Goal: Find specific page/section: Find specific page/section

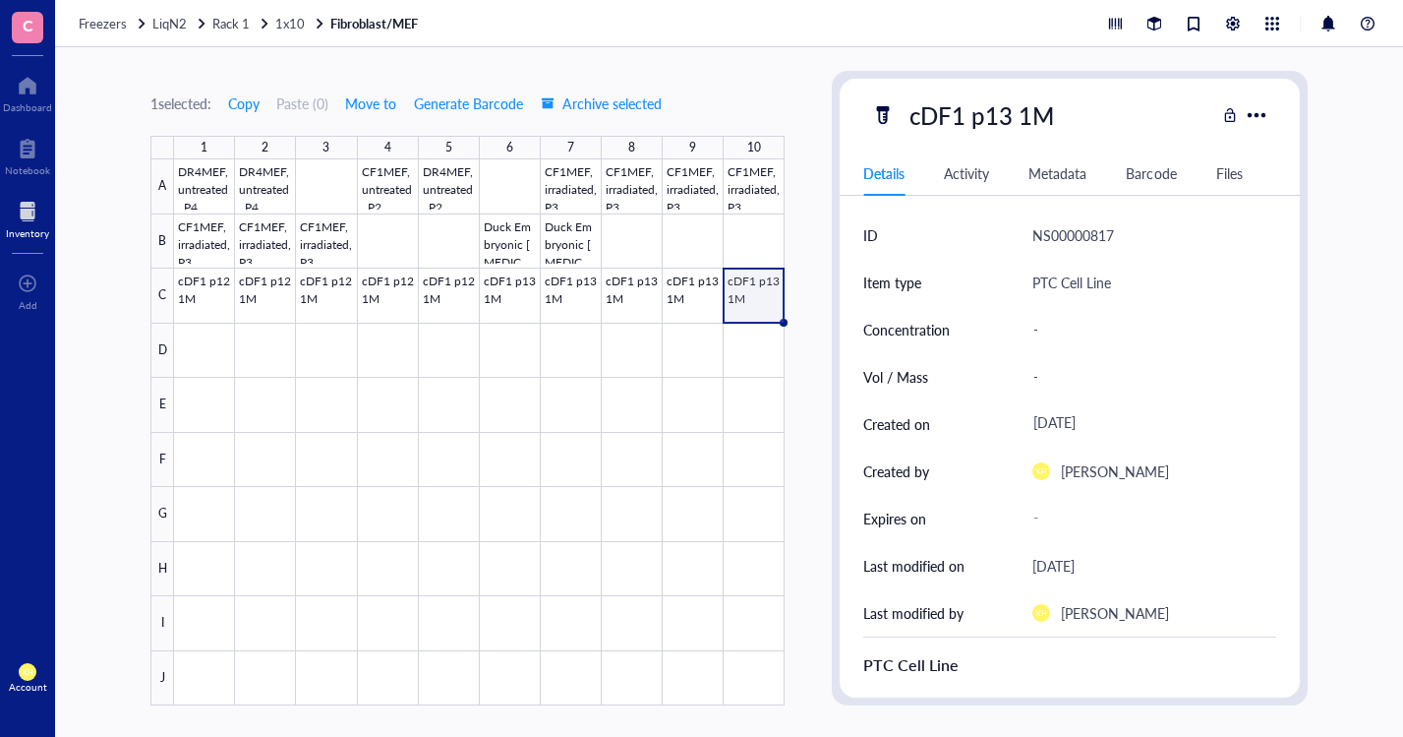
click at [280, 26] on span "1x10" at bounding box center [290, 23] width 30 height 19
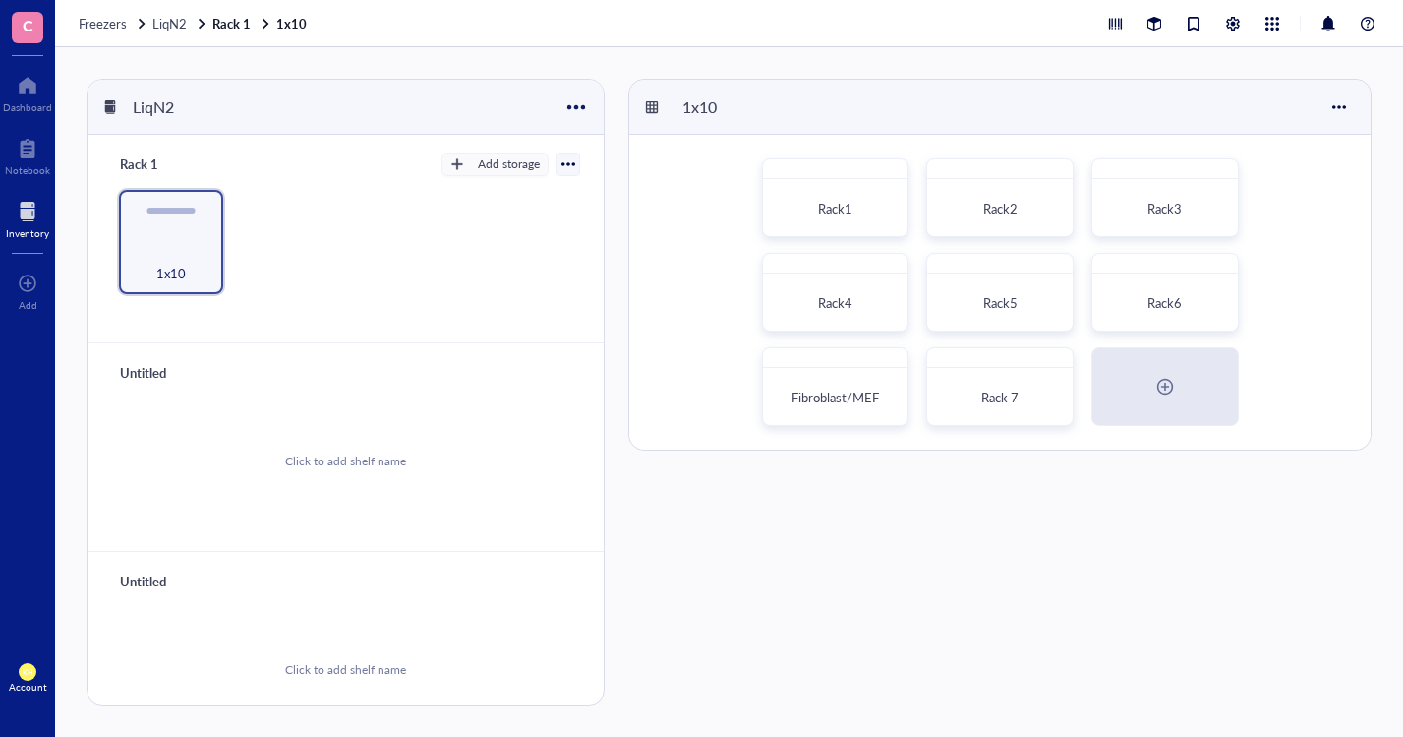
click at [995, 393] on span "Rack 7" at bounding box center [1000, 397] width 37 height 19
